Goal: Task Accomplishment & Management: Use online tool/utility

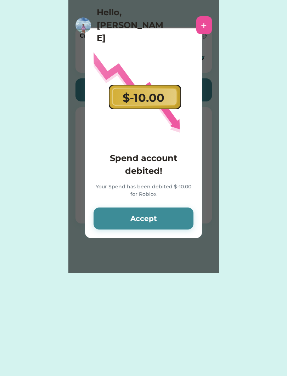
click at [205, 20] on div "+" at bounding box center [204, 25] width 6 height 11
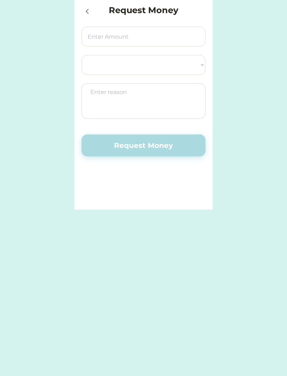
select select ""PLACEHOLDER_1427118222253""
click at [92, 4] on div at bounding box center [89, 11] width 14 height 14
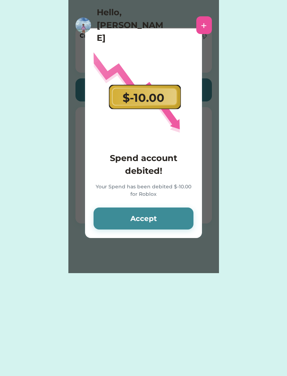
click at [85, 17] on img at bounding box center [84, 25] width 16 height 16
click at [169, 221] on button "Accept" at bounding box center [144, 218] width 100 height 22
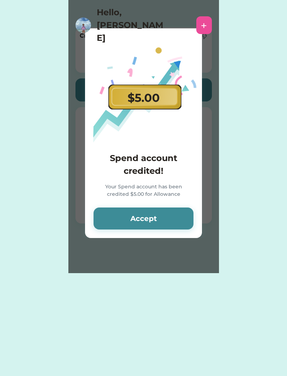
click at [171, 220] on button "Accept" at bounding box center [144, 218] width 100 height 22
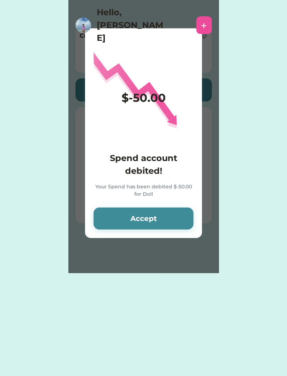
click at [175, 224] on button "Accept" at bounding box center [144, 218] width 100 height 22
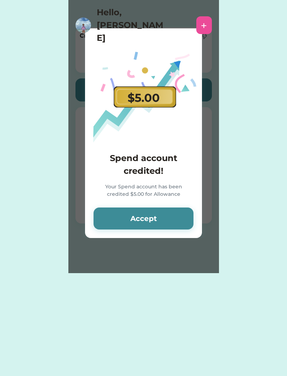
click at [171, 221] on button "Accept" at bounding box center [144, 218] width 100 height 22
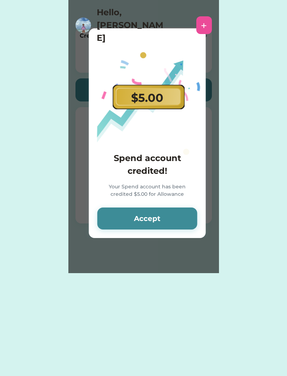
click at [169, 219] on button "Accept" at bounding box center [147, 218] width 100 height 22
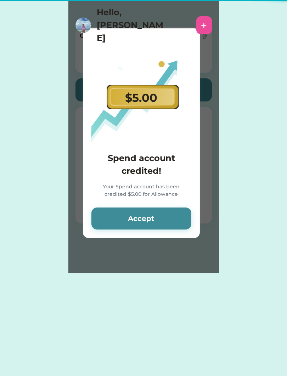
click at [167, 216] on button "Accept" at bounding box center [141, 218] width 100 height 22
click at [166, 216] on button "Accept" at bounding box center [141, 218] width 100 height 22
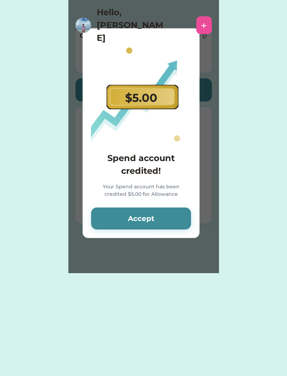
click at [168, 216] on button "Accept" at bounding box center [141, 218] width 100 height 22
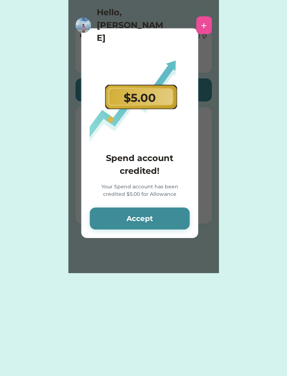
click at [169, 217] on button "Accept" at bounding box center [140, 218] width 100 height 22
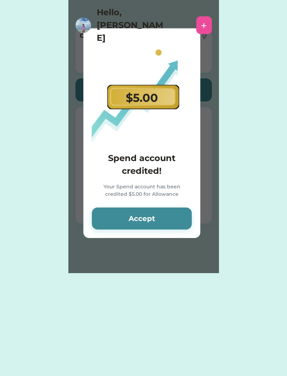
click at [167, 217] on button "Accept" at bounding box center [142, 218] width 100 height 22
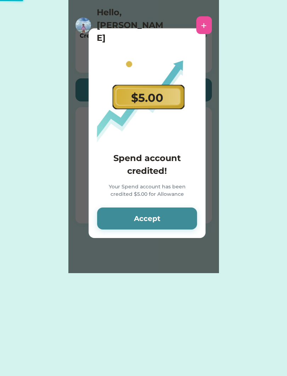
click at [169, 219] on button "Accept" at bounding box center [147, 218] width 100 height 22
click at [172, 221] on button "Accept" at bounding box center [147, 218] width 100 height 22
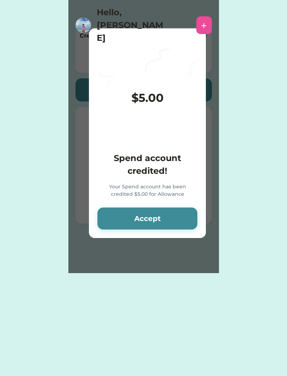
click at [169, 218] on button "Accept" at bounding box center [147, 218] width 100 height 22
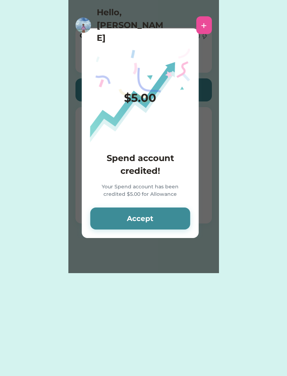
click at [169, 219] on button "Accept" at bounding box center [140, 218] width 100 height 22
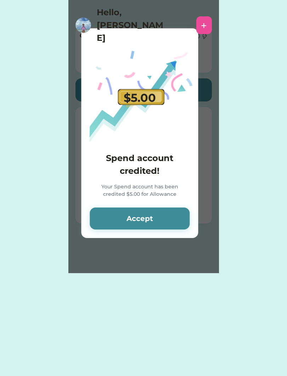
click at [168, 218] on button "Accept" at bounding box center [140, 218] width 100 height 22
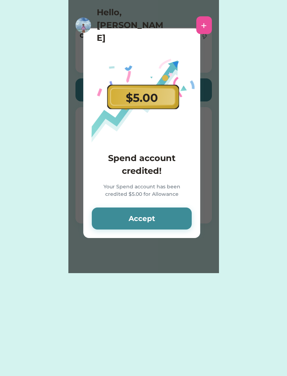
click at [167, 219] on button "Accept" at bounding box center [142, 218] width 100 height 22
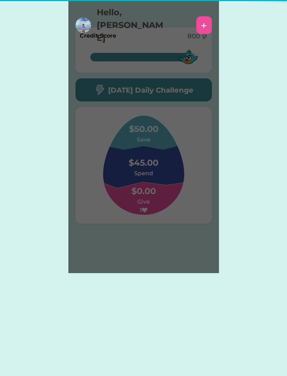
click at [167, 220] on div "Please wait $5.00 Spend account credited! Your Spend account has been credited …" at bounding box center [143, 136] width 151 height 273
